Goal: Complete application form

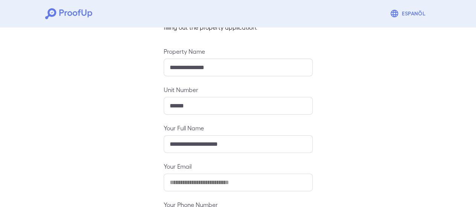
scroll to position [133, 0]
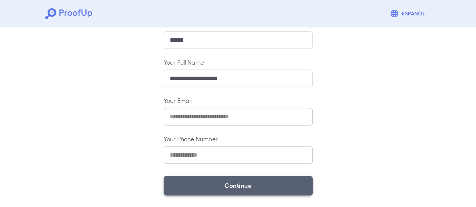
click at [249, 186] on button "Continue" at bounding box center [238, 186] width 149 height 20
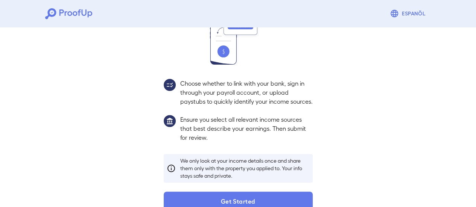
scroll to position [123, 0]
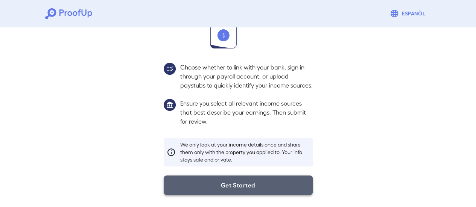
click at [255, 191] on button "Get Started" at bounding box center [238, 186] width 149 height 20
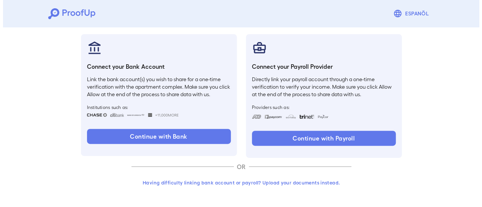
scroll to position [80, 0]
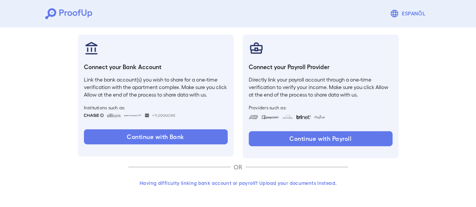
click at [238, 180] on button "Having difficulty linking bank account or payroll? Upload your documents instea…" at bounding box center [238, 184] width 220 height 14
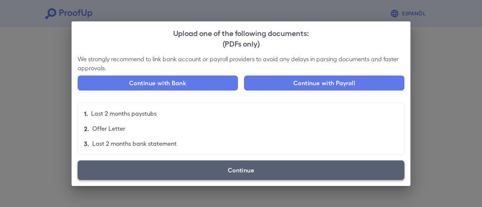
click at [235, 173] on label "Continue" at bounding box center [241, 171] width 327 height 20
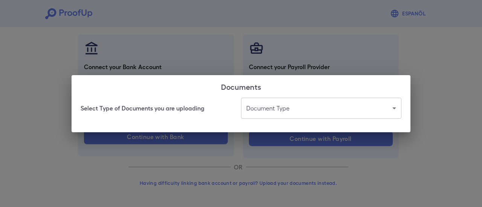
click at [282, 113] on body "Espanõl Go back How Would You Like to Verify Your Income? There are multiple wa…" at bounding box center [241, 64] width 482 height 288
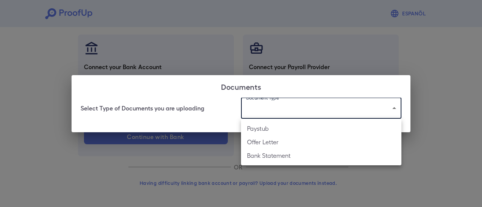
click at [264, 130] on li "Paystub" at bounding box center [321, 129] width 160 height 14
type input "*******"
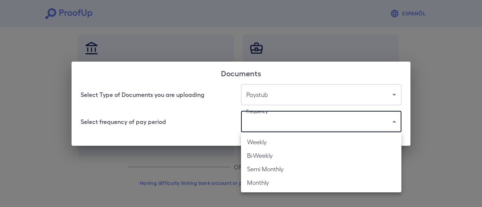
click at [262, 126] on body "Espanõl Go back How Would You Like to Verify Your Income? There are multiple wa…" at bounding box center [241, 64] width 482 height 288
click at [276, 146] on li "Weekly" at bounding box center [321, 143] width 160 height 14
type input "******"
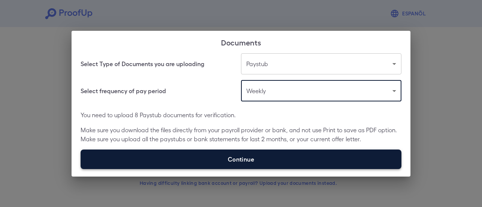
click at [282, 159] on label "Continue" at bounding box center [241, 160] width 321 height 20
click at [81, 169] on input "Continue" at bounding box center [81, 169] width 0 height 0
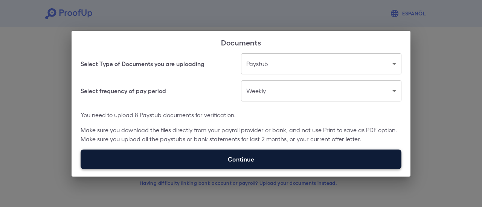
type input "**********"
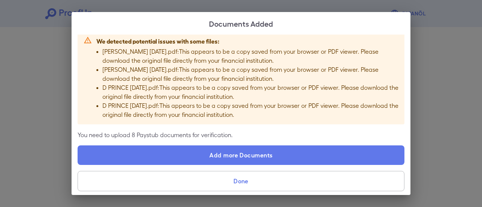
scroll to position [72, 0]
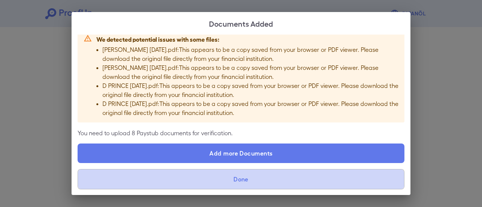
click at [251, 177] on button "Done" at bounding box center [241, 179] width 327 height 20
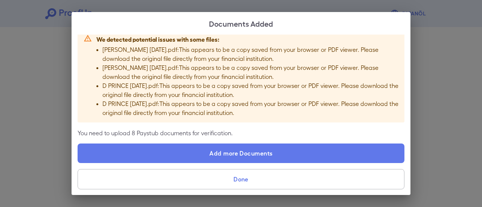
scroll to position [0, 0]
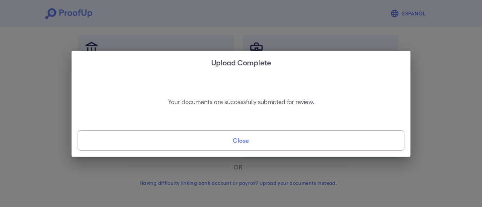
click at [238, 148] on button "Close" at bounding box center [241, 141] width 327 height 20
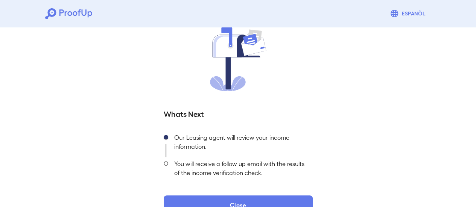
scroll to position [81, 0]
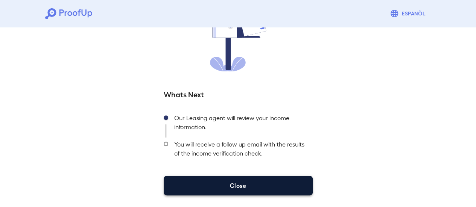
click at [241, 185] on button "Close" at bounding box center [238, 186] width 149 height 20
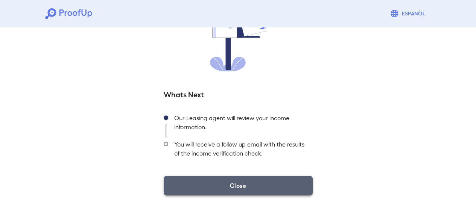
click at [251, 188] on button "Close" at bounding box center [238, 186] width 149 height 20
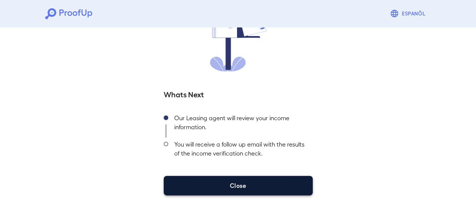
drag, startPoint x: 236, startPoint y: 189, endPoint x: 243, endPoint y: 172, distance: 18.7
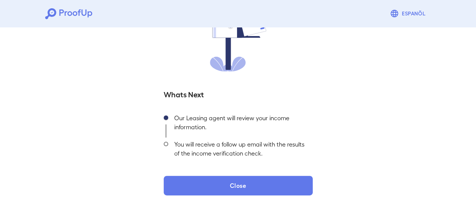
click at [236, 189] on button "Close" at bounding box center [238, 186] width 149 height 20
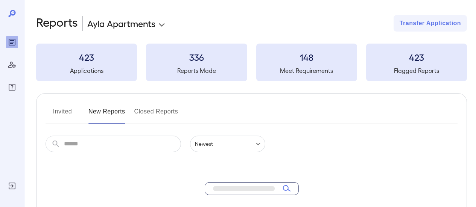
scroll to position [110, 0]
